Goal: Task Accomplishment & Management: Complete application form

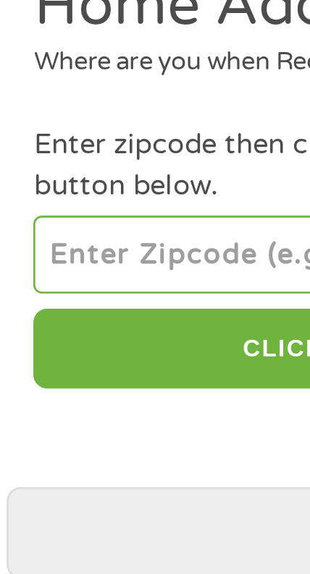
click at [106, 231] on input "number" at bounding box center [154, 232] width 263 height 29
type input "70395"
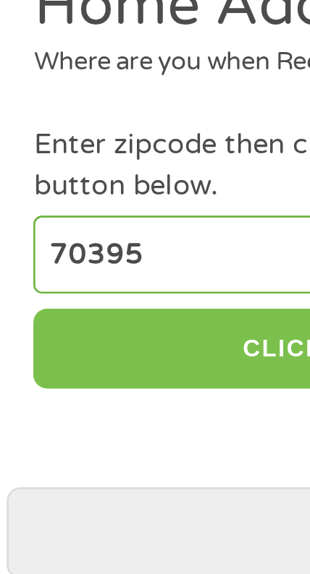
click at [106, 273] on button "CLICK TO CONTINUE" at bounding box center [154, 269] width 263 height 31
type input "70395"
type input "[PERSON_NAME]"
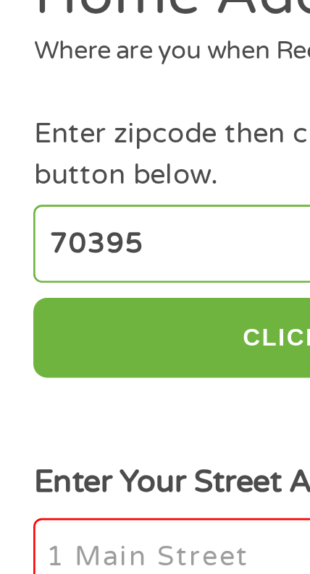
click at [93, 346] on input "Enter Your Street Address *" at bounding box center [154, 353] width 263 height 30
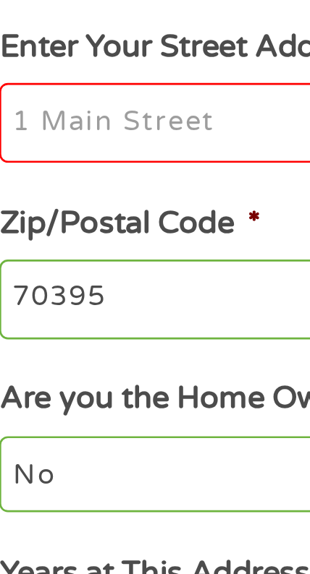
type input "[STREET_ADDRESS]"
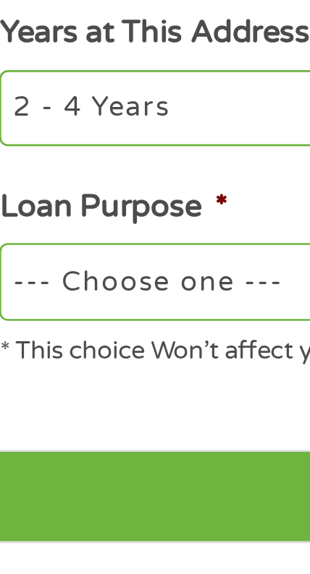
scroll to position [157, 0]
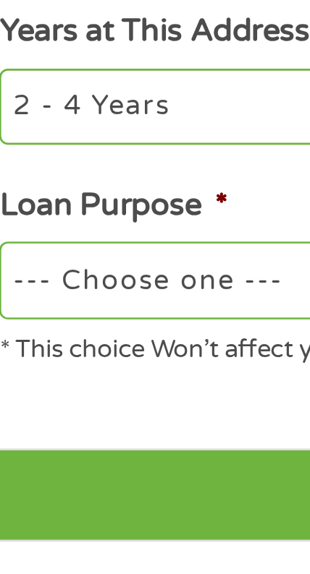
click at [116, 472] on select "--- Choose one --- Pay Bills Debt Consolidation Home Improvement Major Purchase…" at bounding box center [154, 462] width 263 height 29
select select "other"
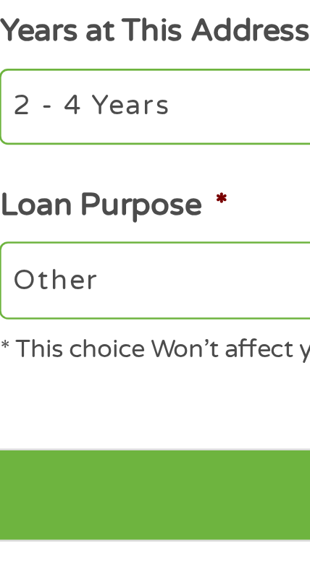
click at [23, 450] on select "--- Choose one --- Pay Bills Debt Consolidation Home Improvement Major Purchase…" at bounding box center [154, 462] width 263 height 29
click at [118, 540] on input "Next" at bounding box center [155, 544] width 284 height 35
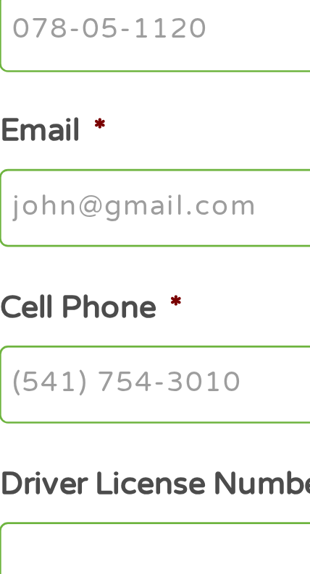
scroll to position [12, 0]
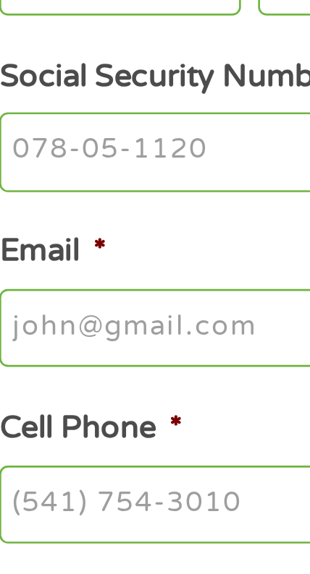
click at [119, 489] on input "Email *" at bounding box center [154, 481] width 263 height 30
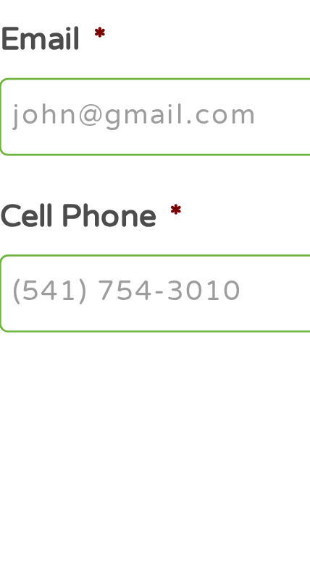
type input "[EMAIL_ADDRESS][DOMAIN_NAME]"
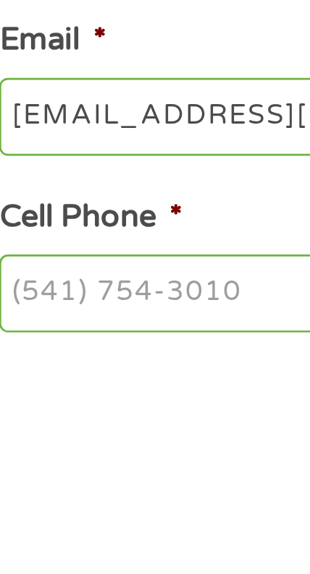
type input "[PERSON_NAME]"
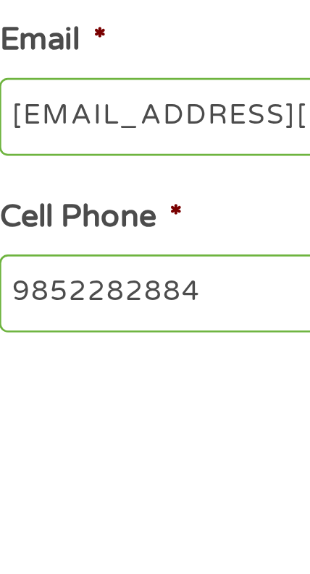
type input "[PHONE_NUMBER]"
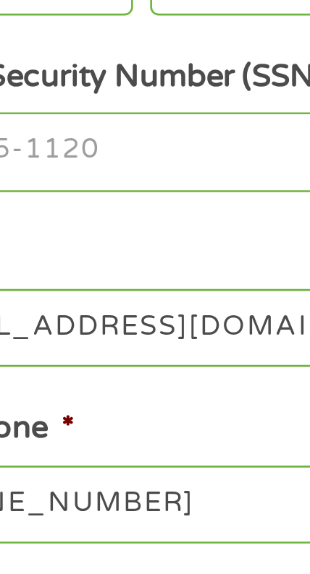
click at [148, 486] on input "[EMAIL_ADDRESS][DOMAIN_NAME]" at bounding box center [154, 481] width 263 height 30
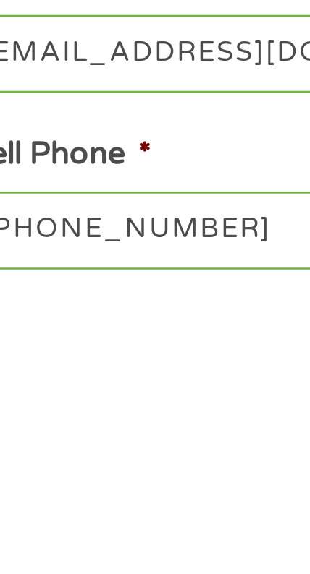
type input "sarthur414@gmail.com"
click at [127, 538] on input "[PHONE_NUMBER]" at bounding box center [154, 548] width 263 height 30
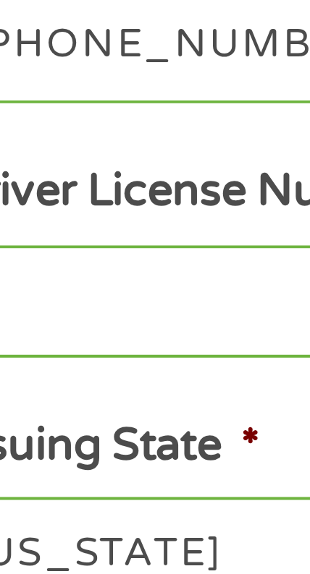
click at [85, 509] on input "Driver License Number *" at bounding box center [154, 503] width 263 height 30
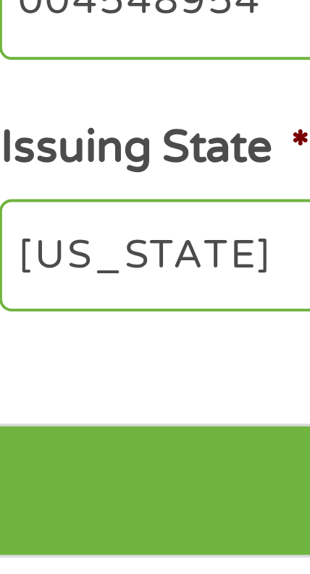
scroll to position [224, 0]
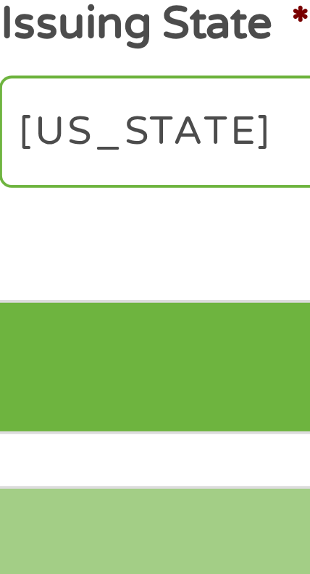
type input "004548954"
click at [80, 535] on input "Next" at bounding box center [155, 519] width 284 height 35
click at [77, 524] on input "Next" at bounding box center [155, 519] width 284 height 35
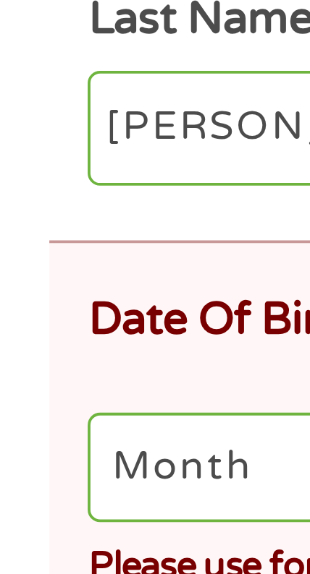
scroll to position [13, 0]
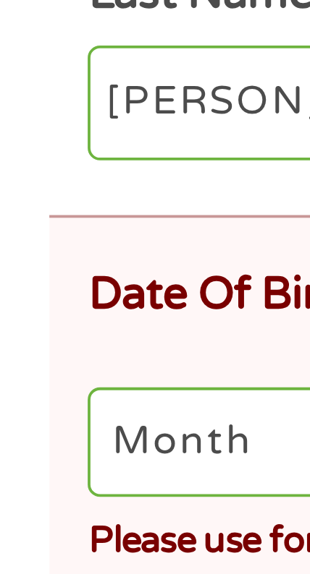
click at [54, 414] on select "Month 1 2 3 4 5 6 7 8 9 10 11 12" at bounding box center [70, 416] width 95 height 29
select select "2"
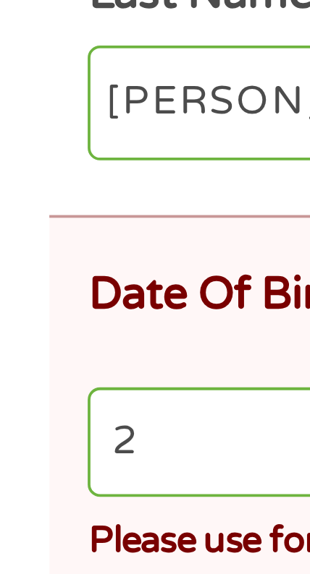
click at [23, 404] on select "Month 1 2 3 4 5 6 7 8 9 10 11 12" at bounding box center [70, 416] width 95 height 29
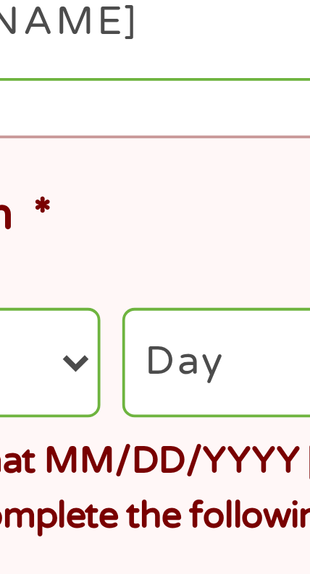
click at [150, 420] on select "Day 1 2 3 4 5 6 7 8 9 10 11 12 13 14 15 16 17 18 19 20 21 22 23 24 25 26 27 28 …" at bounding box center [163, 416] width 79 height 29
select select "24"
click at [124, 404] on select "Day 1 2 3 4 5 6 7 8 9 10 11 12 13 14 15 16 17 18 19 20 21 22 23 24 25 26 27 28 …" at bounding box center [163, 416] width 79 height 29
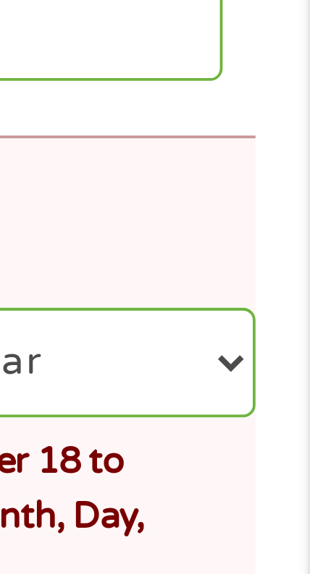
click at [286, 431] on select "Year 2007 2006 2005 2004 2003 2002 2001 2000 1999 1998 1997 1996 1995 1994 1993…" at bounding box center [252, 416] width 86 height 29
click at [287, 422] on select "Year 2007 2006 2005 2004 2003 2002 2001 2000 1999 1998 1997 1996 1995 1994 1993…" at bounding box center [252, 416] width 86 height 29
click at [292, 420] on select "Year 2007 2006 2005 2004 2003 2002 2001 2000 1999 1998 1997 1996 1995 1994 1993…" at bounding box center [252, 416] width 86 height 29
select select "1962"
click at [209, 404] on select "Year 2007 2006 2005 2004 2003 2002 2001 2000 1999 1998 1997 1996 1995 1994 1993…" at bounding box center [252, 416] width 86 height 29
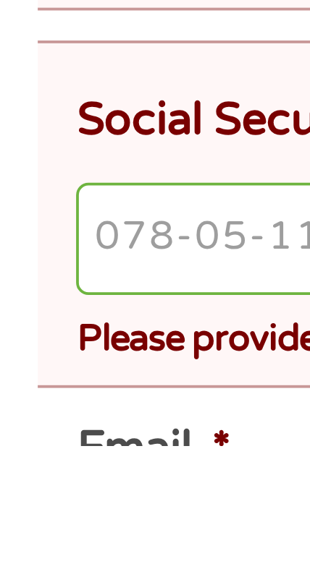
click at [59, 527] on input "Social Security Number (SSN) *" at bounding box center [159, 520] width 272 height 30
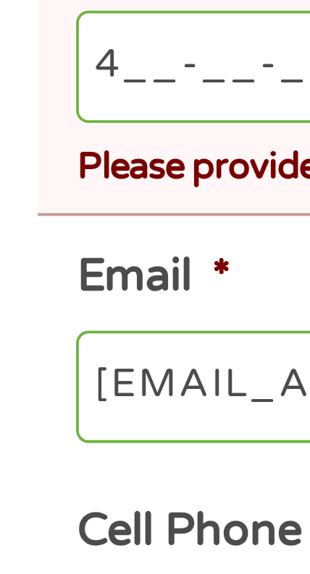
scroll to position [117, 0]
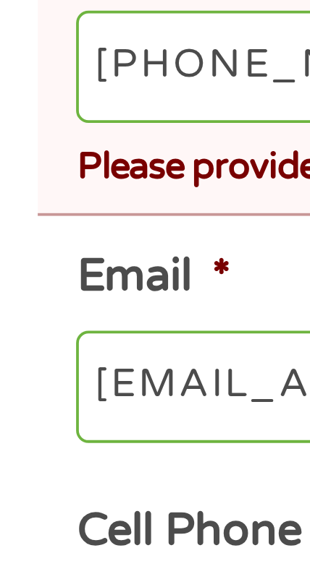
type input "434-25-6069"
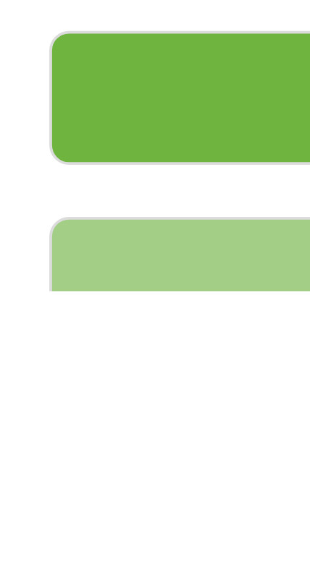
click at [68, 531] on input "Next" at bounding box center [155, 523] width 284 height 35
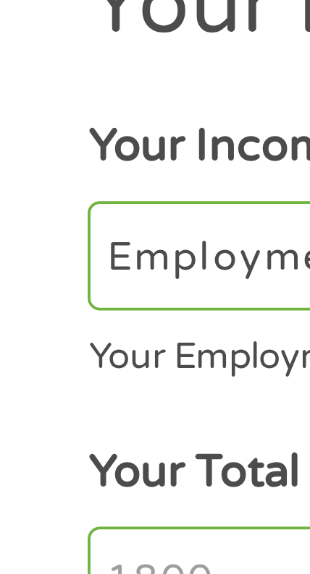
scroll to position [4, 0]
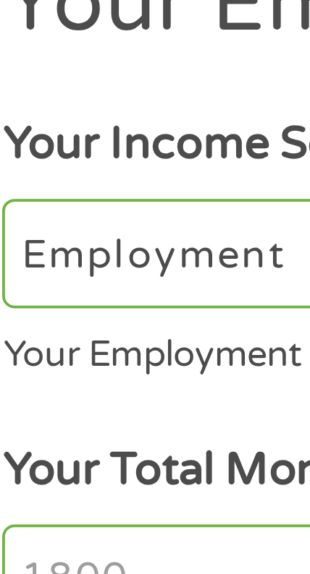
click at [81, 208] on select "--- Choose one --- Employment Self Employed Benefits" at bounding box center [154, 201] width 263 height 29
select select "benefits"
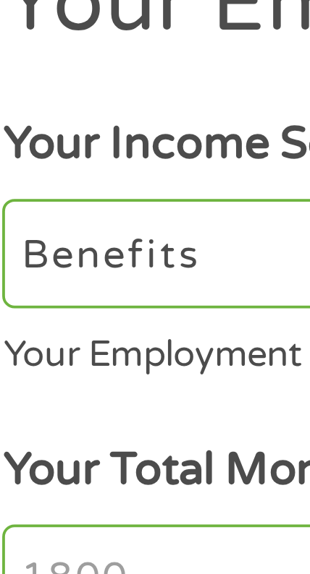
click at [23, 187] on select "--- Choose one --- Employment Self Employed Benefits" at bounding box center [154, 201] width 263 height 29
type input "Other"
type input "[PHONE_NUMBER]"
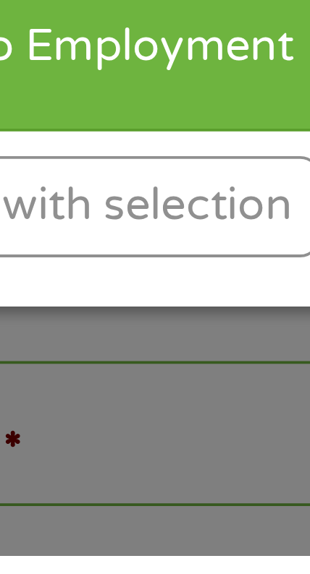
click at [200, 496] on div "Continue with selection" at bounding box center [154, 482] width 145 height 27
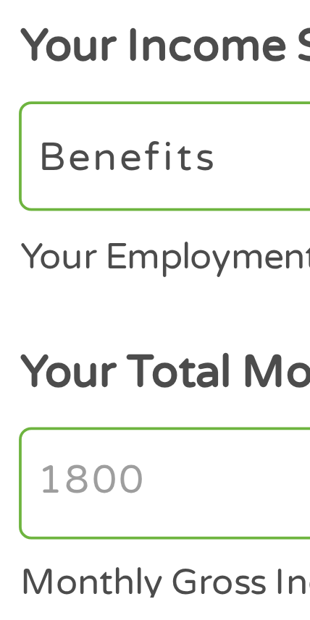
scroll to position [119, 0]
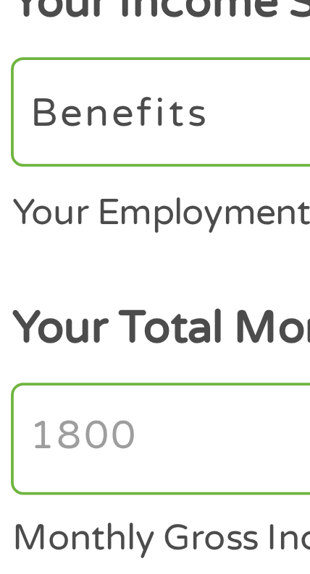
click at [79, 174] on input "Your Total Monthly Income *" at bounding box center [154, 172] width 263 height 30
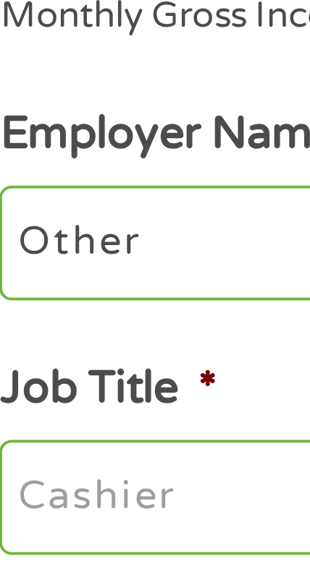
type input "2550"
click at [82, 259] on input "Other" at bounding box center [154, 258] width 263 height 30
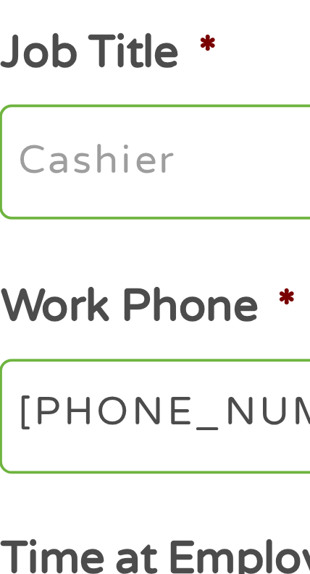
click at [83, 333] on input "Job Title *" at bounding box center [154, 325] width 263 height 30
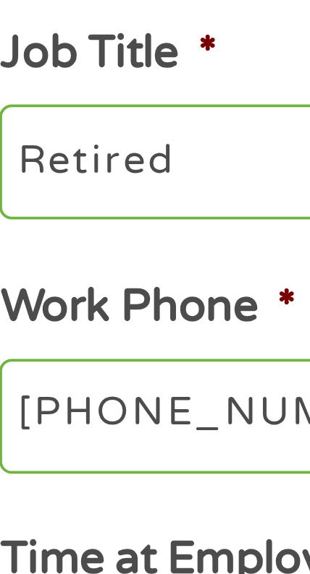
type input "Retired"
click at [88, 394] on input "[PHONE_NUMBER]" at bounding box center [154, 393] width 263 height 30
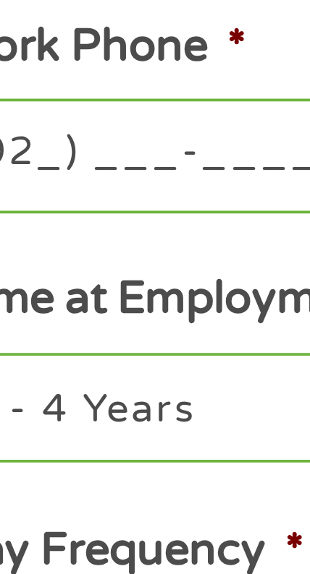
type input "(925) ___-____"
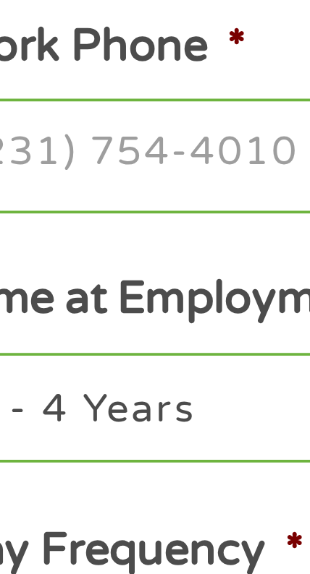
type input "(___) ___-____"
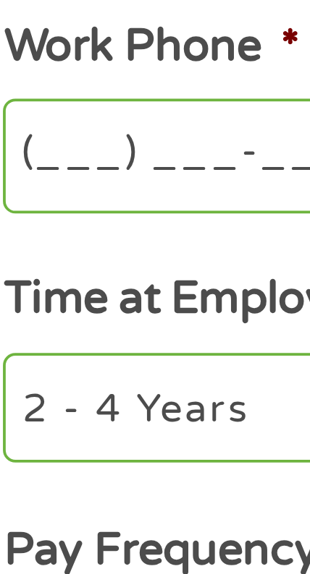
click at [50, 396] on input "(___) ___-____" at bounding box center [154, 393] width 263 height 30
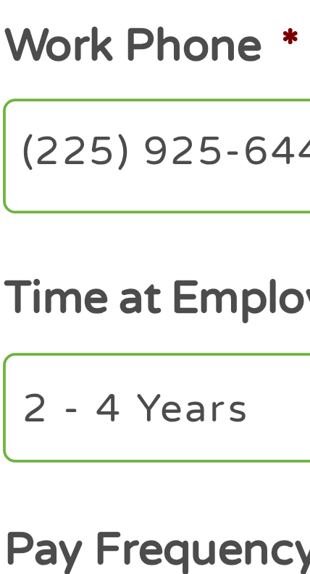
type input "(225) 925-6446"
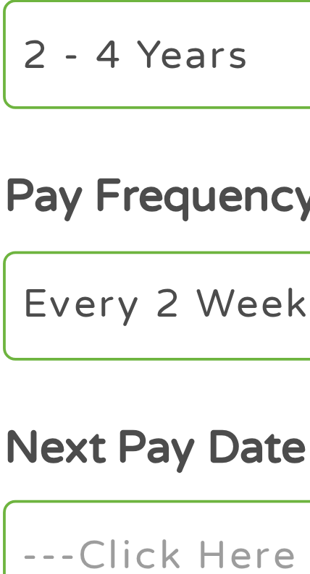
scroll to position [144, 0]
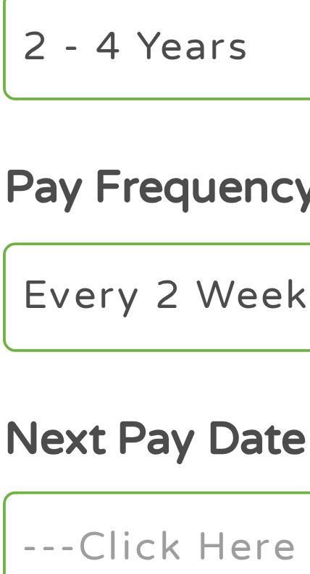
click at [84, 508] on select "--- Choose one --- Every 2 Weeks Every Week Monthly Semi-Monthly" at bounding box center [154, 501] width 263 height 29
select select "monthly"
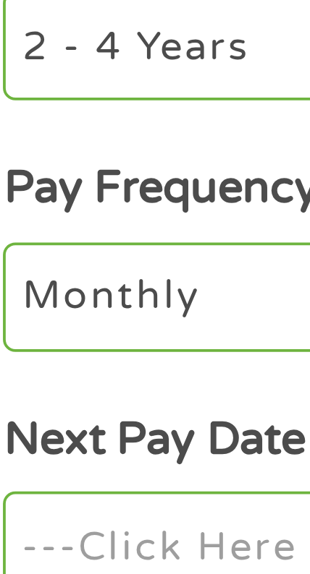
click at [23, 490] on select "--- Choose one --- Every 2 Weeks Every Week Monthly Semi-Monthly" at bounding box center [154, 501] width 263 height 29
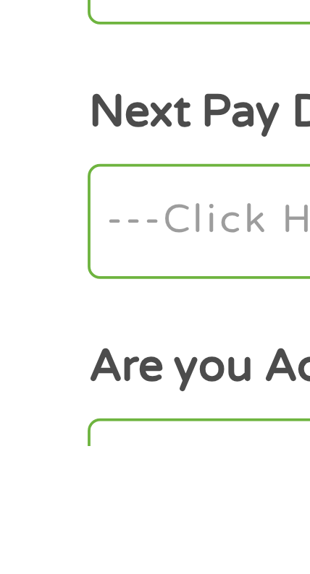
scroll to position [198, 0]
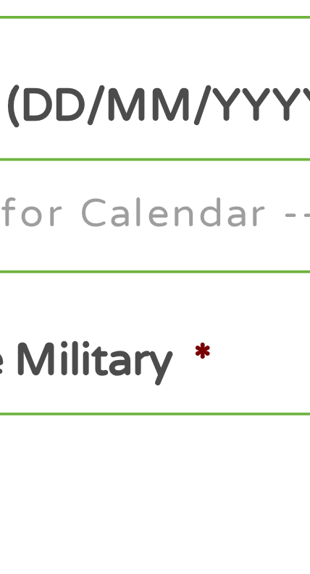
click at [170, 527] on input "Next Pay Date (DD/MM/YYYY) *" at bounding box center [154, 513] width 263 height 30
click at [169, 521] on input "Next Pay Date (DD/MM/YYYY) *" at bounding box center [154, 513] width 263 height 30
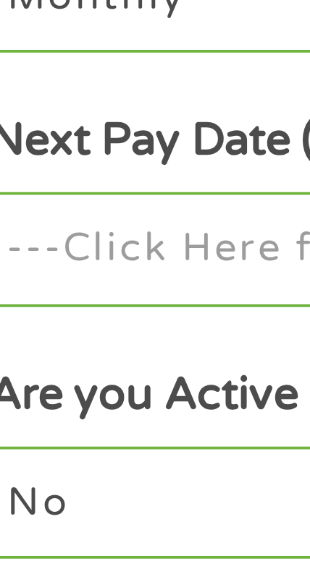
scroll to position [307, 0]
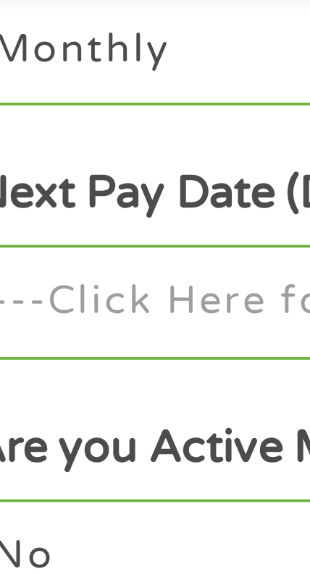
click at [77, 407] on input "Next Pay Date (DD/MM/YYYY) *" at bounding box center [154, 404] width 263 height 30
click at [77, 404] on input "Next Pay Date (DD/MM/YYYY) *" at bounding box center [154, 404] width 263 height 30
click at [73, 407] on input "Next Pay Date (DD/MM/YYYY) *" at bounding box center [154, 404] width 263 height 30
click at [67, 405] on input "Next Pay Date (DD/MM/YYYY) *" at bounding box center [154, 404] width 263 height 30
click at [67, 407] on input "Next Pay Date (DD/MM/YYYY) *" at bounding box center [154, 404] width 263 height 30
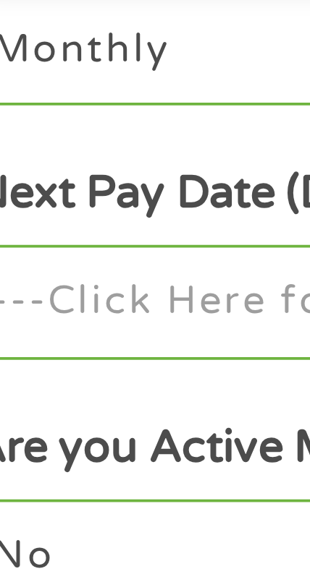
click at [58, 413] on input "Next Pay Date (DD/MM/YYYY) *" at bounding box center [154, 404] width 263 height 30
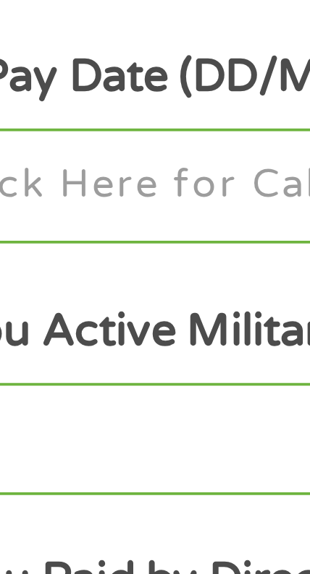
scroll to position [389, 0]
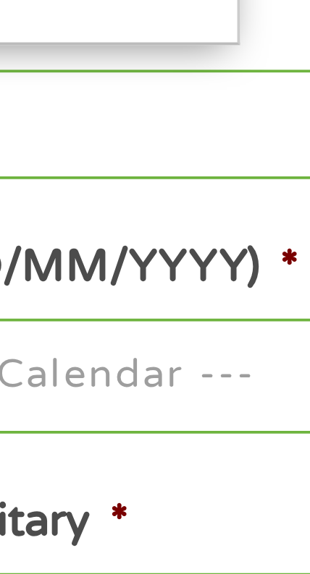
click at [179, 335] on input "Next Pay Date (DD/MM/YYYY) *" at bounding box center [154, 322] width 263 height 30
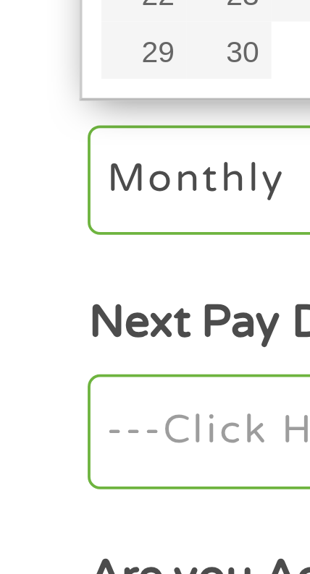
scroll to position [397, 0]
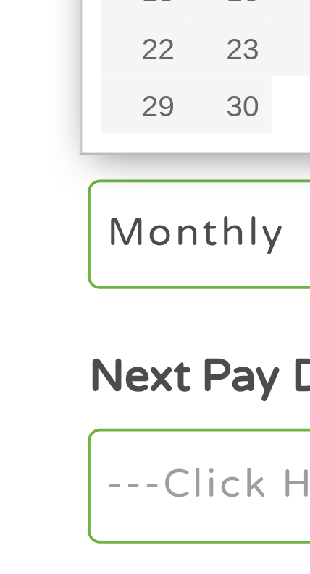
click at [54, 283] on label "Next Pay Date (DD/MM/YYYY) *" at bounding box center [114, 285] width 182 height 15
click at [54, 299] on input "Next Pay Date (DD/MM/YYYY) *" at bounding box center [154, 314] width 263 height 30
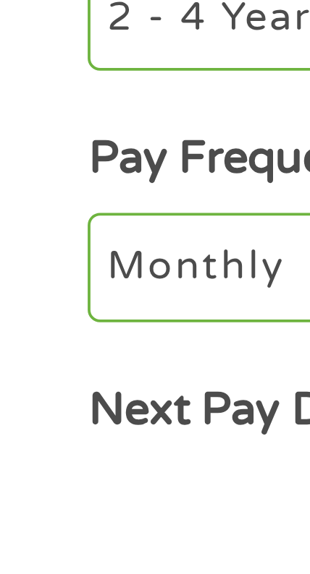
scroll to position [119, 0]
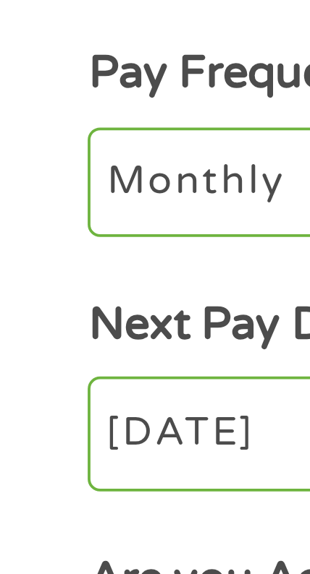
scroll to position [215, 0]
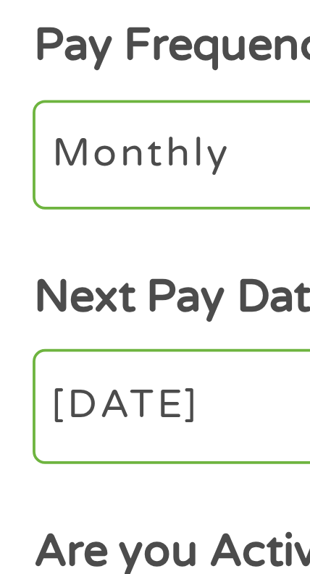
click at [70, 501] on input "24/09/2025" at bounding box center [154, 497] width 263 height 30
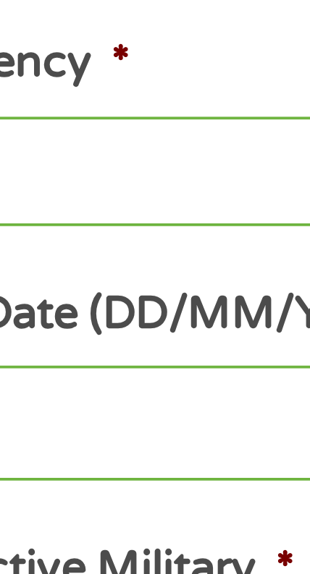
click at [136, 471] on label "Next Pay Date (DD/MM/YYYY) *" at bounding box center [114, 468] width 182 height 15
click at [136, 482] on input "19/09/2025" at bounding box center [154, 497] width 263 height 30
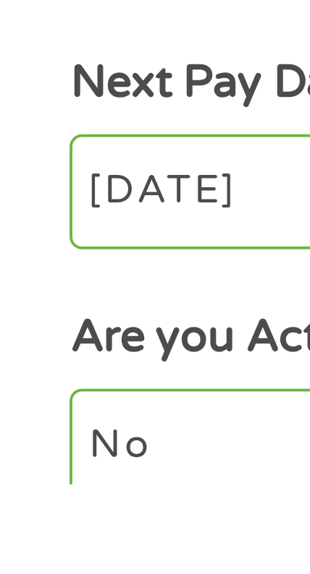
click at [64, 504] on input "19/09/2025" at bounding box center [154, 497] width 263 height 30
click at [61, 503] on input "19/09/2025" at bounding box center [154, 497] width 263 height 30
click at [56, 503] on input "19/09/2025" at bounding box center [154, 497] width 263 height 30
click at [53, 502] on input "19/09/2025" at bounding box center [154, 497] width 263 height 30
click at [52, 501] on input "19/09/2025" at bounding box center [154, 497] width 263 height 30
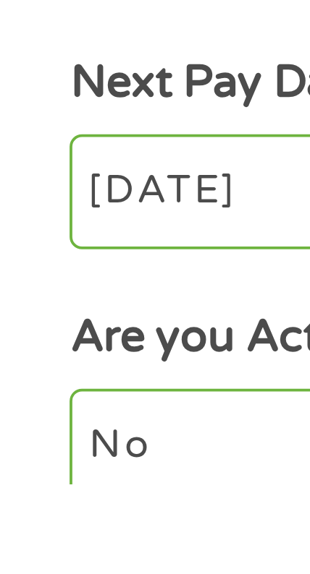
click at [50, 503] on input "19/09/2025" at bounding box center [154, 497] width 263 height 30
click at [50, 506] on input "19/09/2025" at bounding box center [154, 497] width 263 height 30
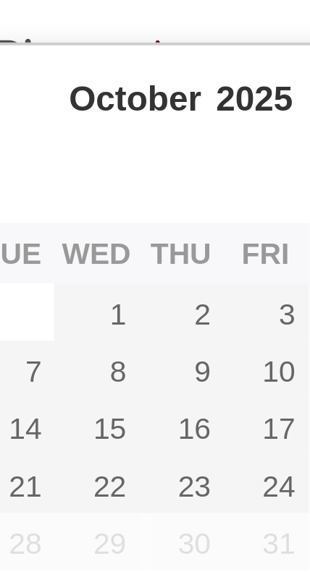
scroll to position [263, 0]
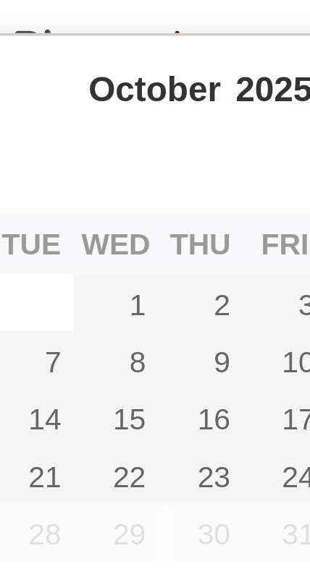
type input "01/10/2025"
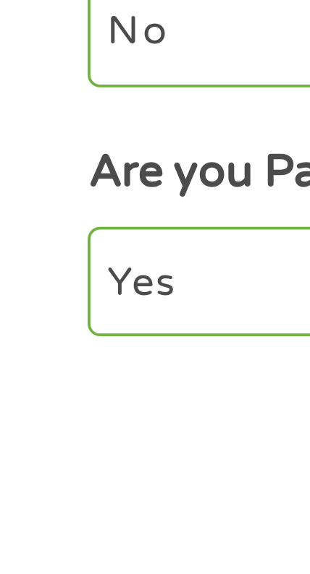
scroll to position [316, 0]
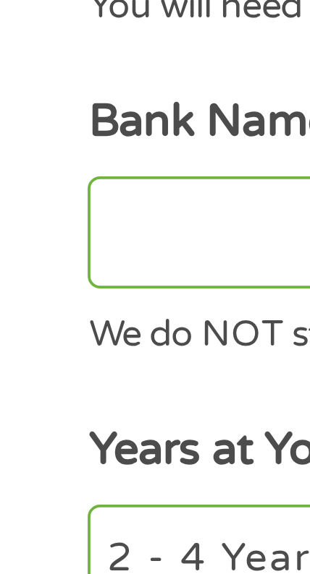
scroll to position [174, 0]
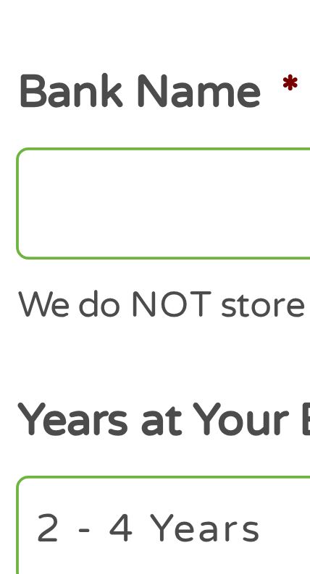
click at [72, 362] on input "Bank Name *" at bounding box center [154, 353] width 263 height 30
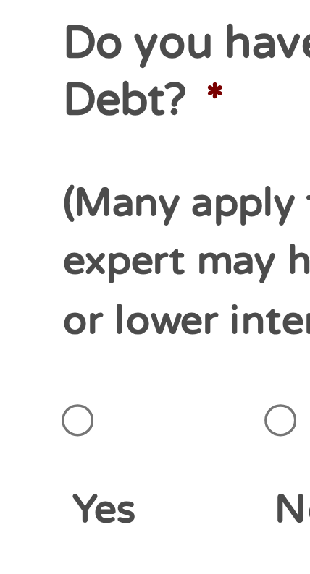
scroll to position [238, 0]
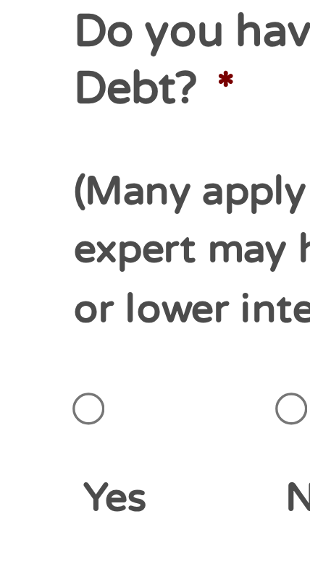
type input "Syngery"
click at [30, 532] on input "Yes" at bounding box center [27, 530] width 9 height 29
radio input "true"
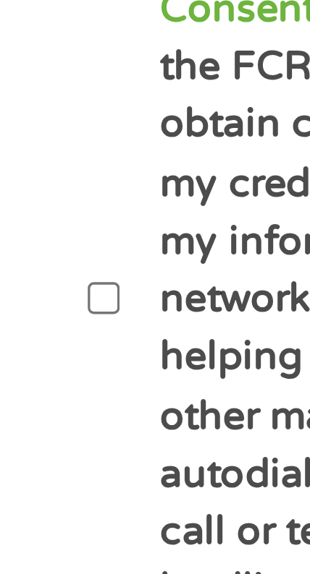
scroll to position [710, 0]
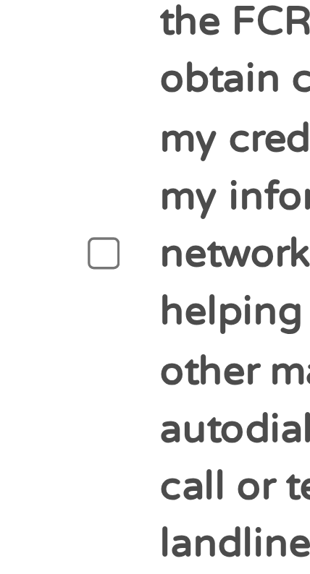
click at [32, 363] on input "By ticking this box, I confirm I am at least 18 years old. I confirm I have rea…" at bounding box center [27, 366] width 9 height 29
checkbox input "true"
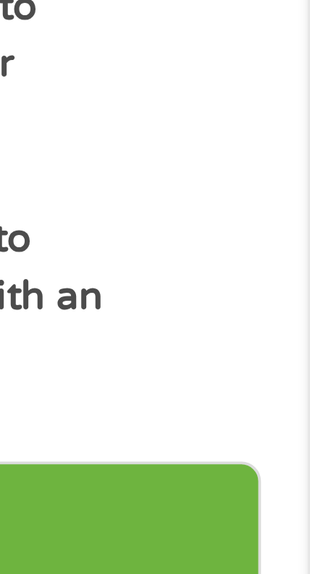
scroll to position [715, 0]
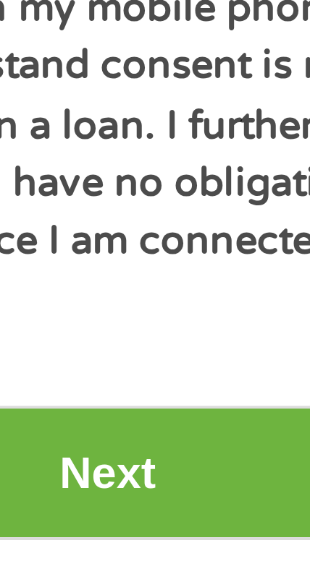
click at [159, 532] on input "Next" at bounding box center [155, 545] width 284 height 35
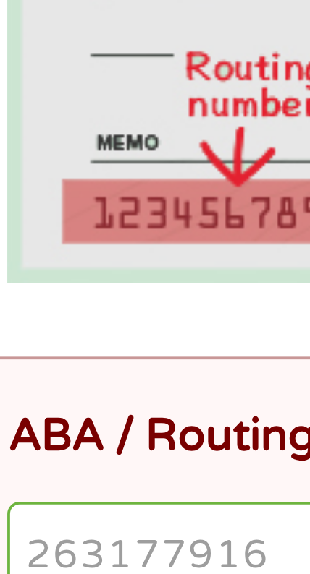
scroll to position [21, 0]
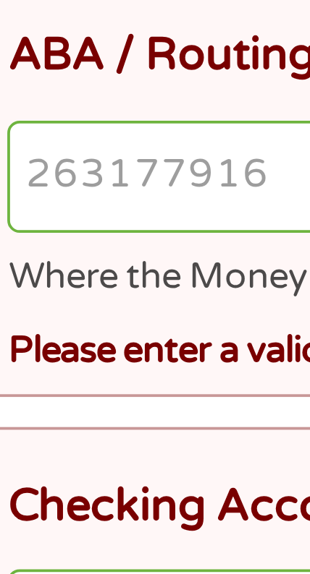
click at [92, 423] on input "ABA / Routing number *" at bounding box center [159, 416] width 272 height 30
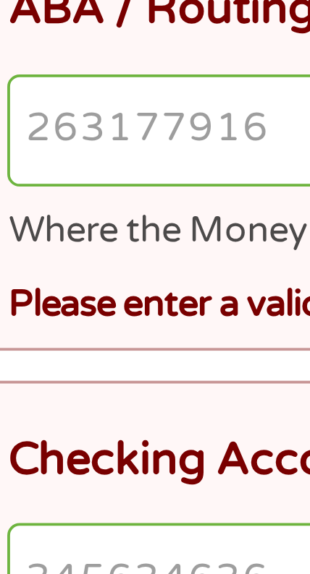
click at [74, 420] on input "ABA / Routing number *" at bounding box center [159, 416] width 272 height 30
type input "065405297"
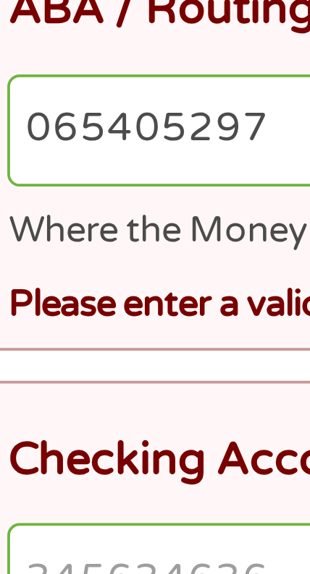
type input "SYNERGY BANK"
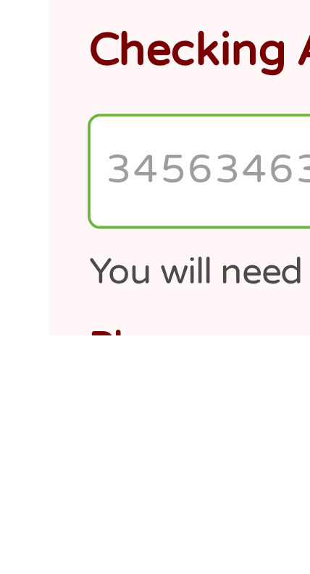
scroll to position [25, 0]
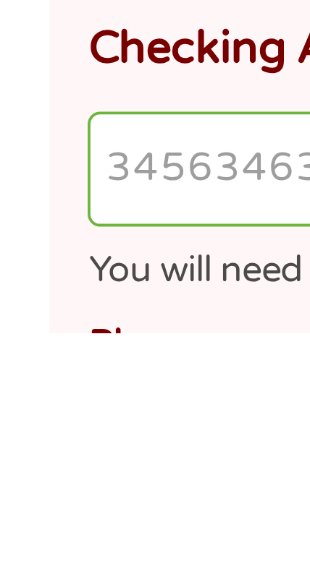
type input "065405297"
click at [64, 534] on input "Checking Account Number *" at bounding box center [159, 531] width 272 height 30
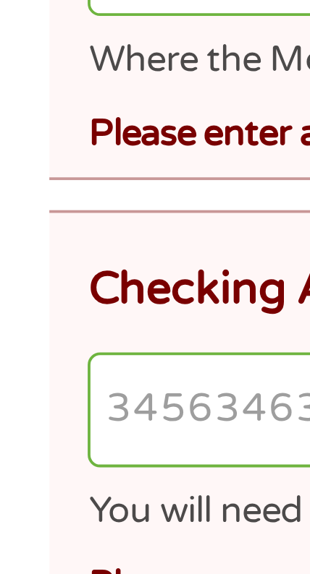
click at [54, 530] on input "Checking Account Number *" at bounding box center [159, 531] width 272 height 30
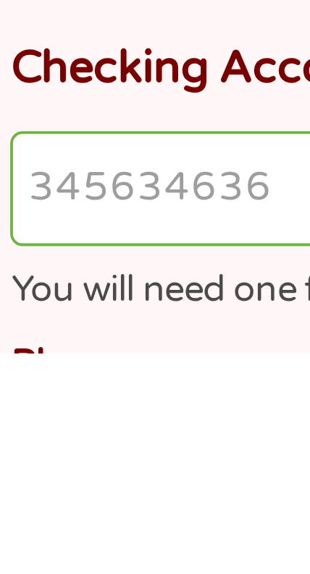
scroll to position [27, 0]
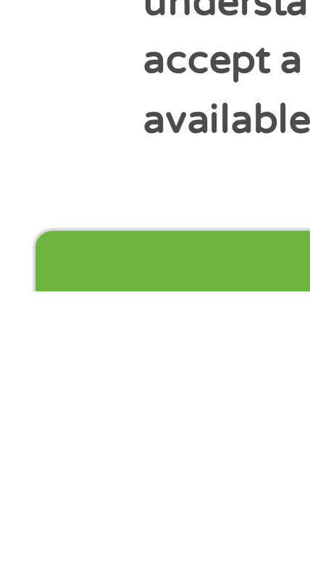
type input "423285"
click at [63, 561] on input "Next" at bounding box center [155, 575] width 284 height 35
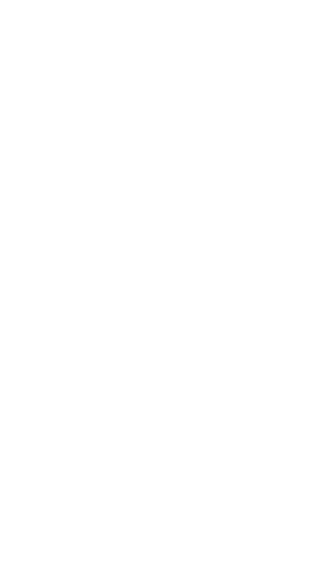
scroll to position [0, 0]
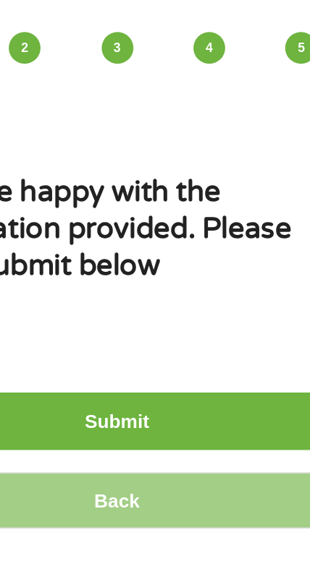
click at [203, 324] on input "Submit" at bounding box center [155, 323] width 284 height 35
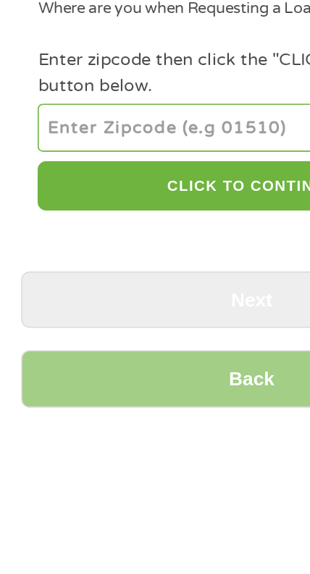
scroll to position [1, 0]
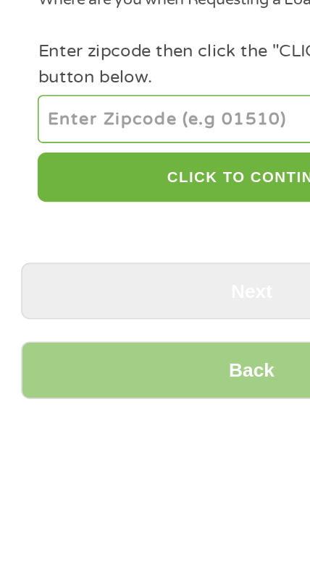
click at [148, 236] on input "number" at bounding box center [154, 231] width 263 height 29
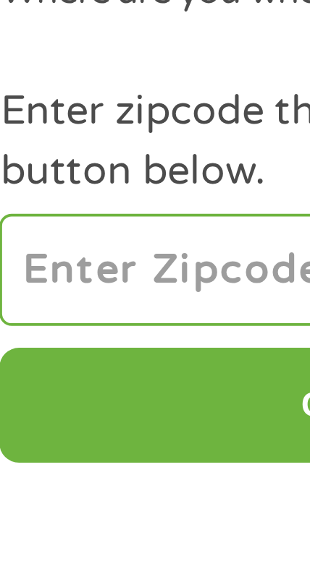
type input "70395"
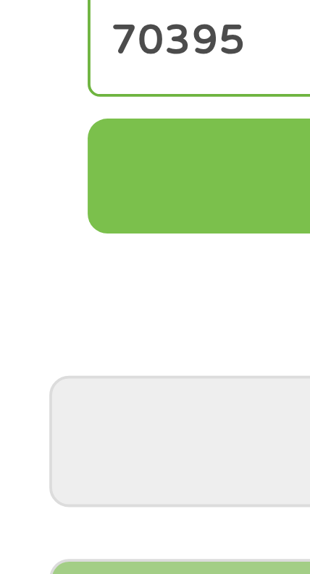
click at [64, 273] on button "CLICK TO CONTINUE" at bounding box center [154, 267] width 263 height 31
type input "70395"
type input "[PERSON_NAME]"
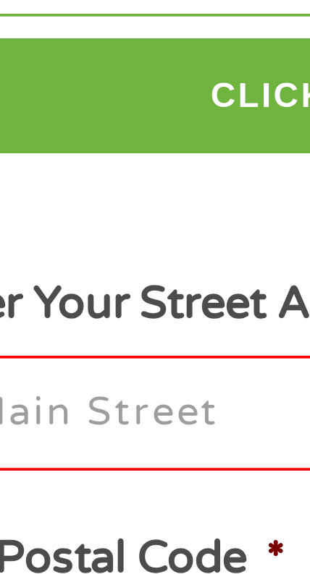
click at [98, 353] on input "Enter Your Street Address *" at bounding box center [154, 351] width 263 height 30
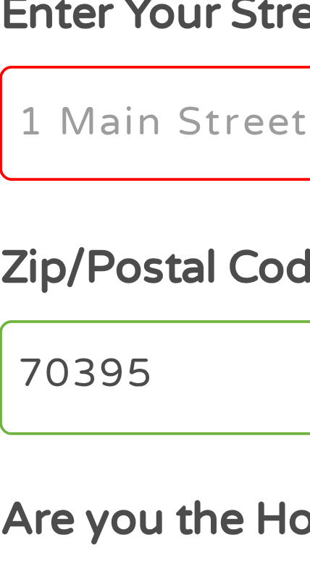
type input "[STREET_ADDRESS]"
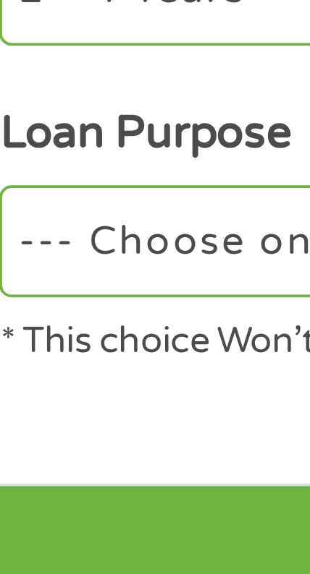
scroll to position [133, 0]
click at [82, 496] on select "--- Choose one --- Pay Bills Debt Consolidation Home Improvement Major Purchase…" at bounding box center [154, 486] width 263 height 29
select select "other"
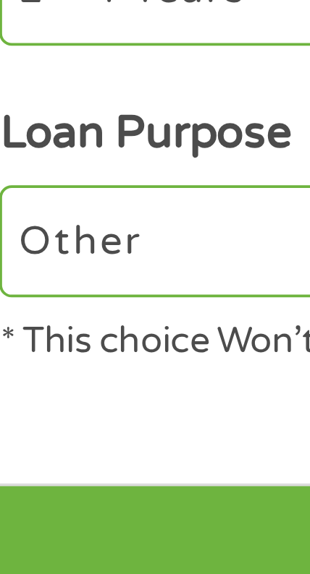
click at [23, 473] on select "--- Choose one --- Pay Bills Debt Consolidation Home Improvement Major Purchase…" at bounding box center [154, 486] width 263 height 29
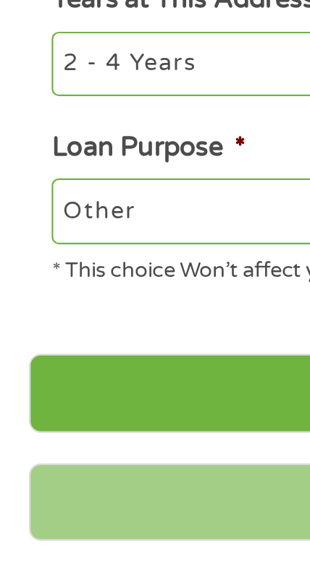
scroll to position [509, 0]
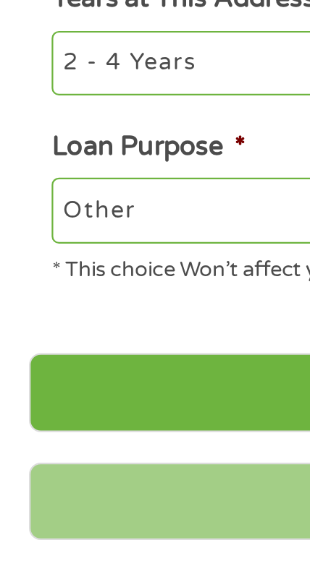
click at [106, 187] on input "Next" at bounding box center [155, 191] width 284 height 35
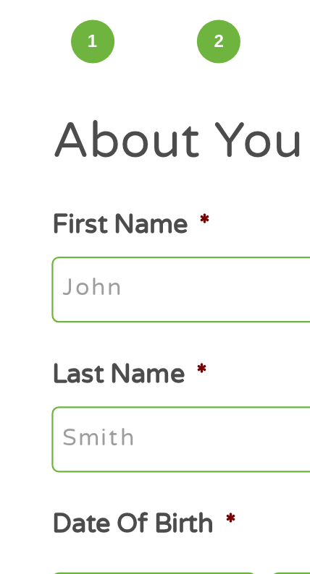
scroll to position [0, 0]
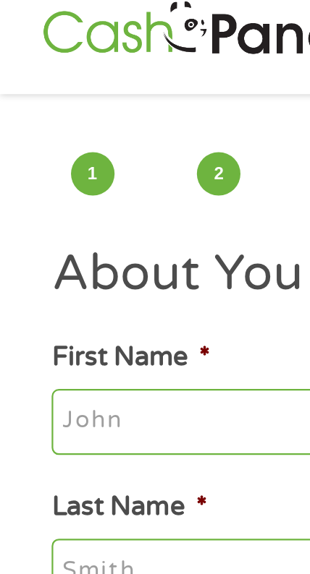
click at [100, 201] on input "First Name *" at bounding box center [154, 205] width 263 height 30
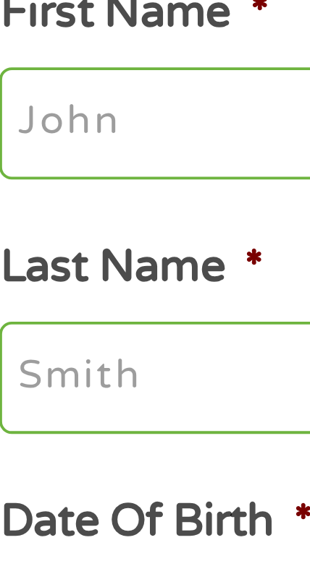
type input "[PERSON_NAME]"
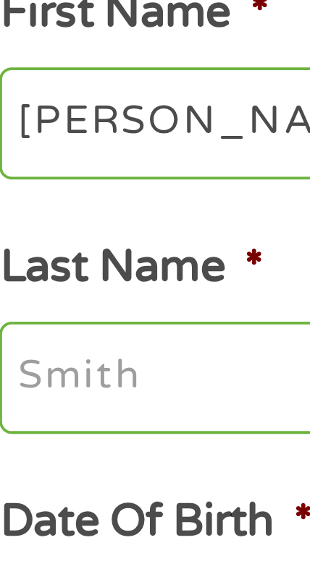
type input "[PERSON_NAME]"
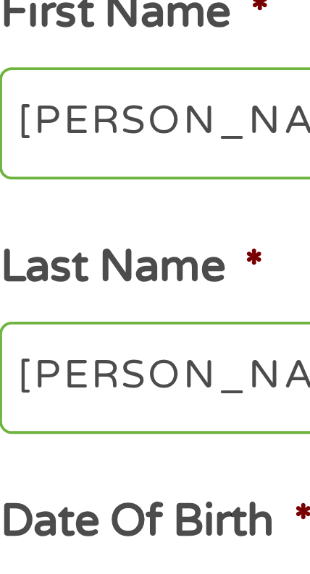
type input "[EMAIL_ADDRESS][DOMAIN_NAME]"
type input "[PHONE_NUMBER]"
